Goal: Information Seeking & Learning: Learn about a topic

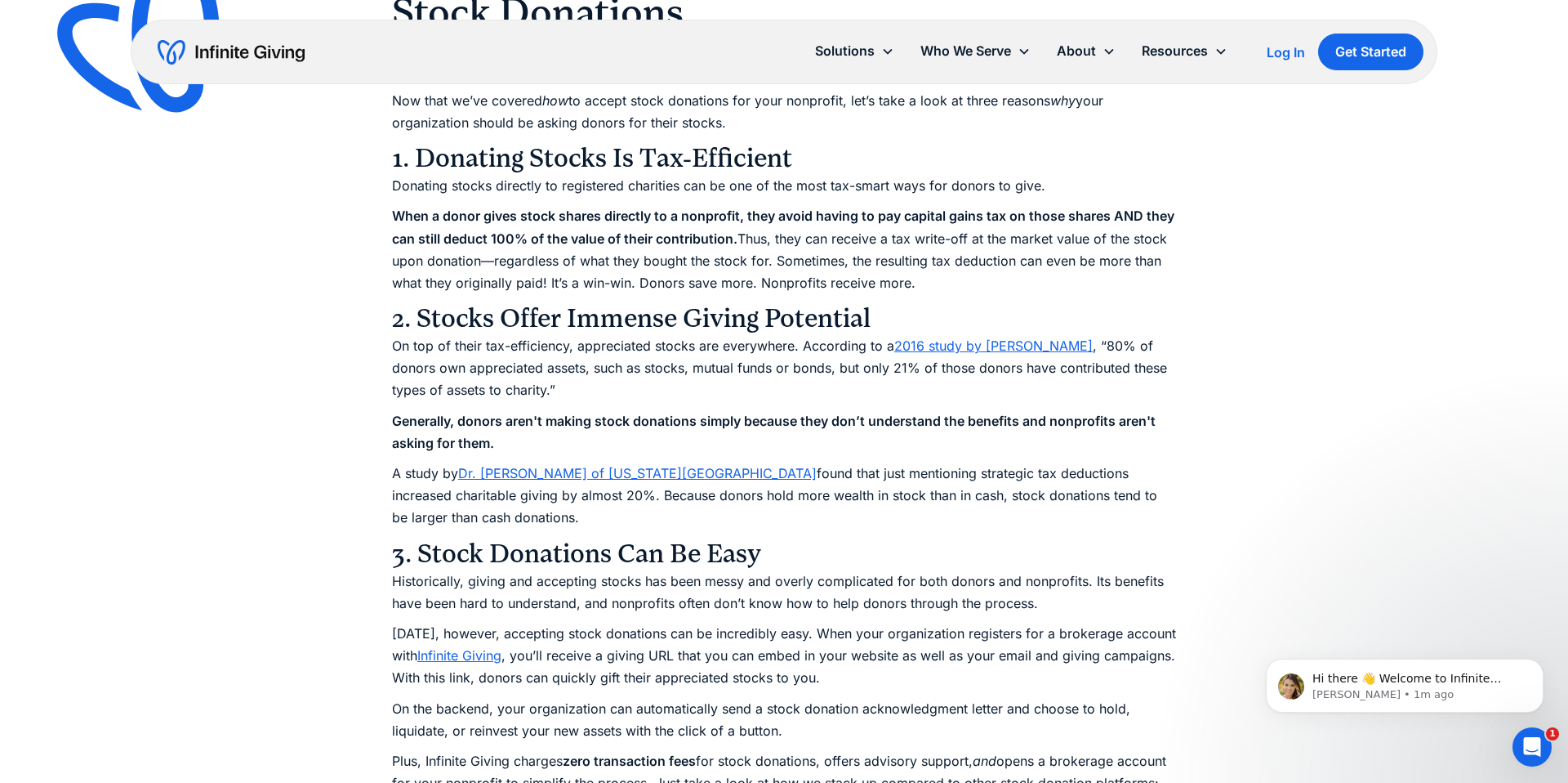
scroll to position [4514, 0]
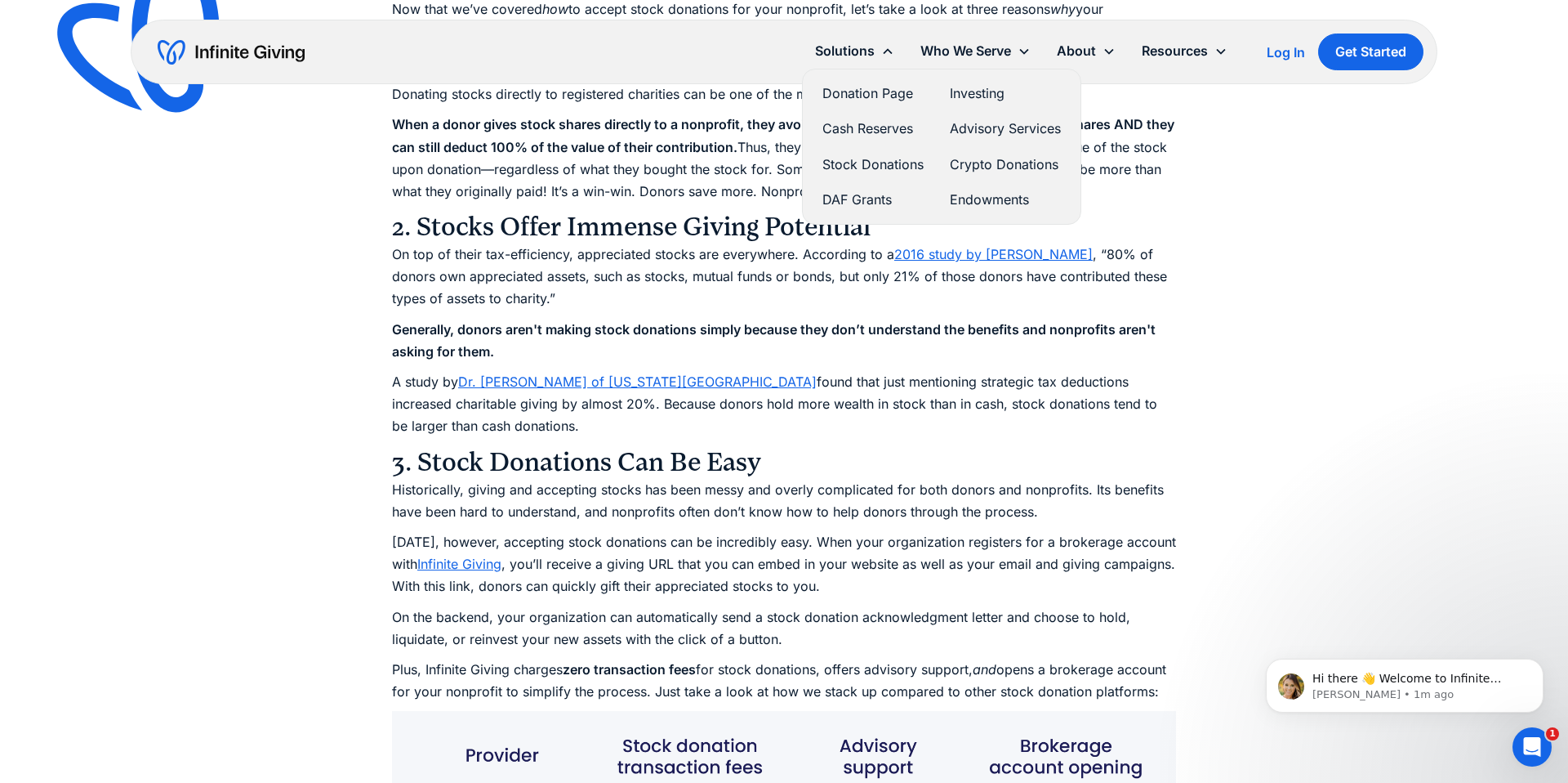
click at [861, 194] on link "DAF Grants" at bounding box center [873, 200] width 101 height 22
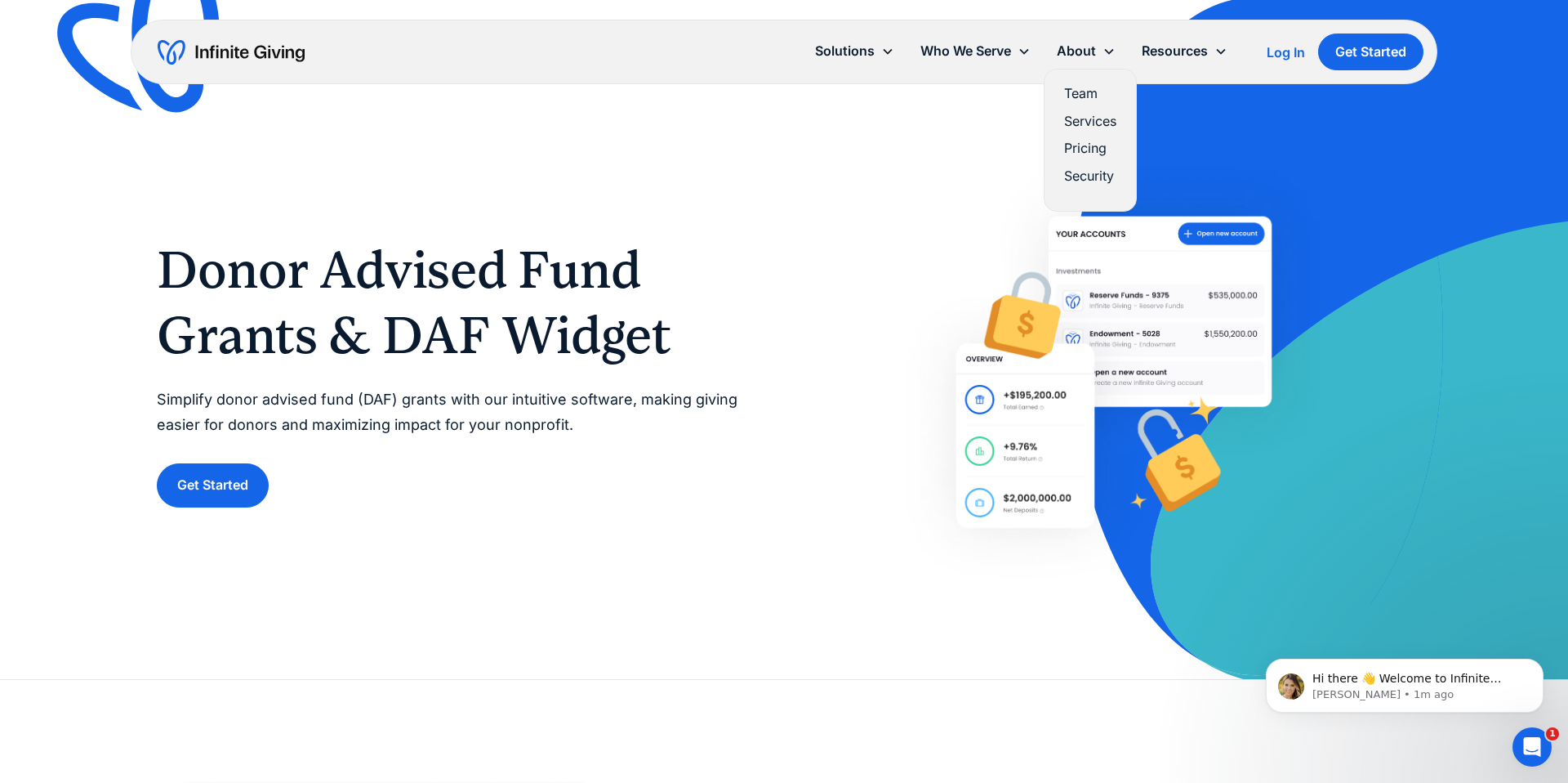
click at [1083, 151] on link "Pricing" at bounding box center [1089, 149] width 52 height 22
